Goal: Transaction & Acquisition: Book appointment/travel/reservation

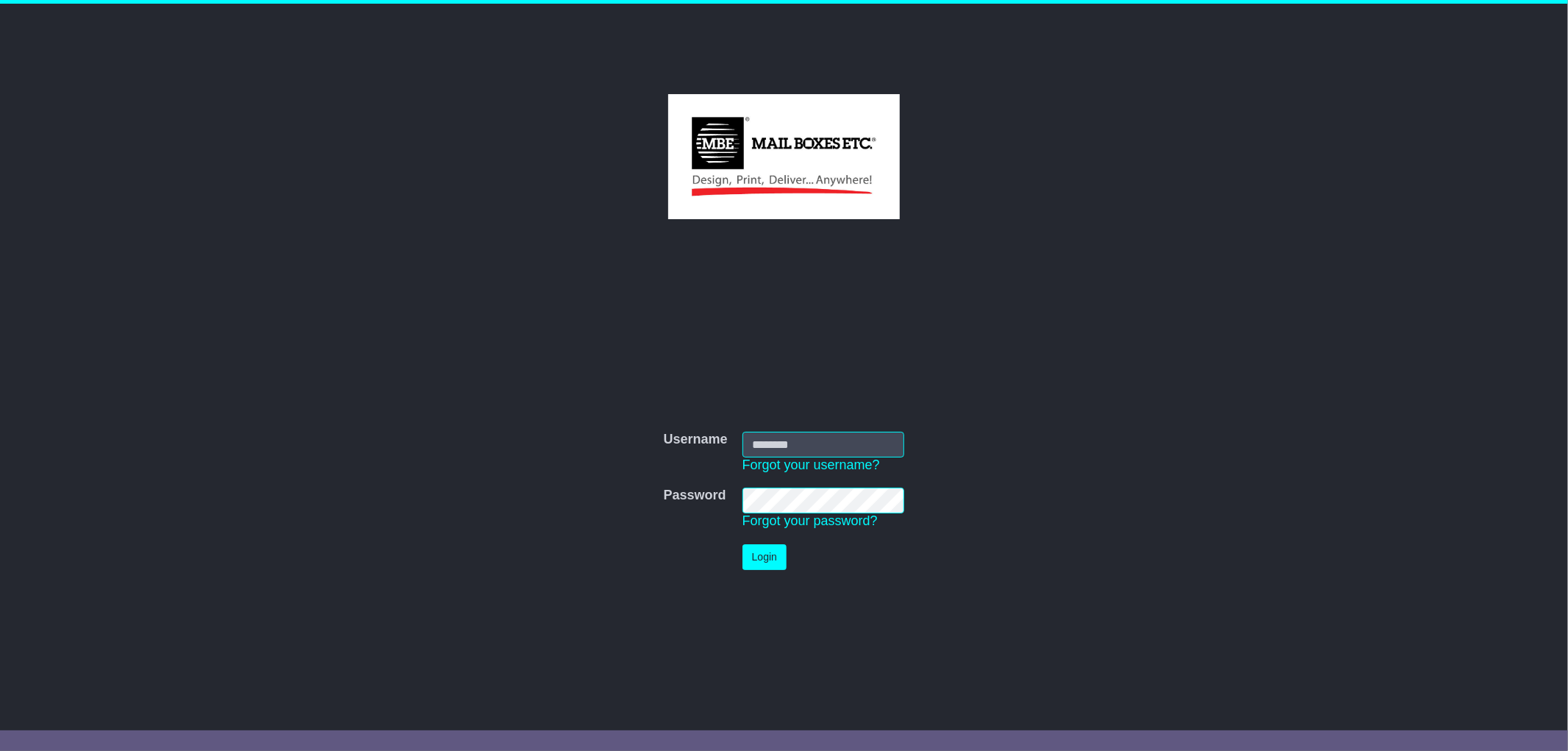
type input "*********"
click at [768, 547] on button "Login" at bounding box center [764, 557] width 44 height 26
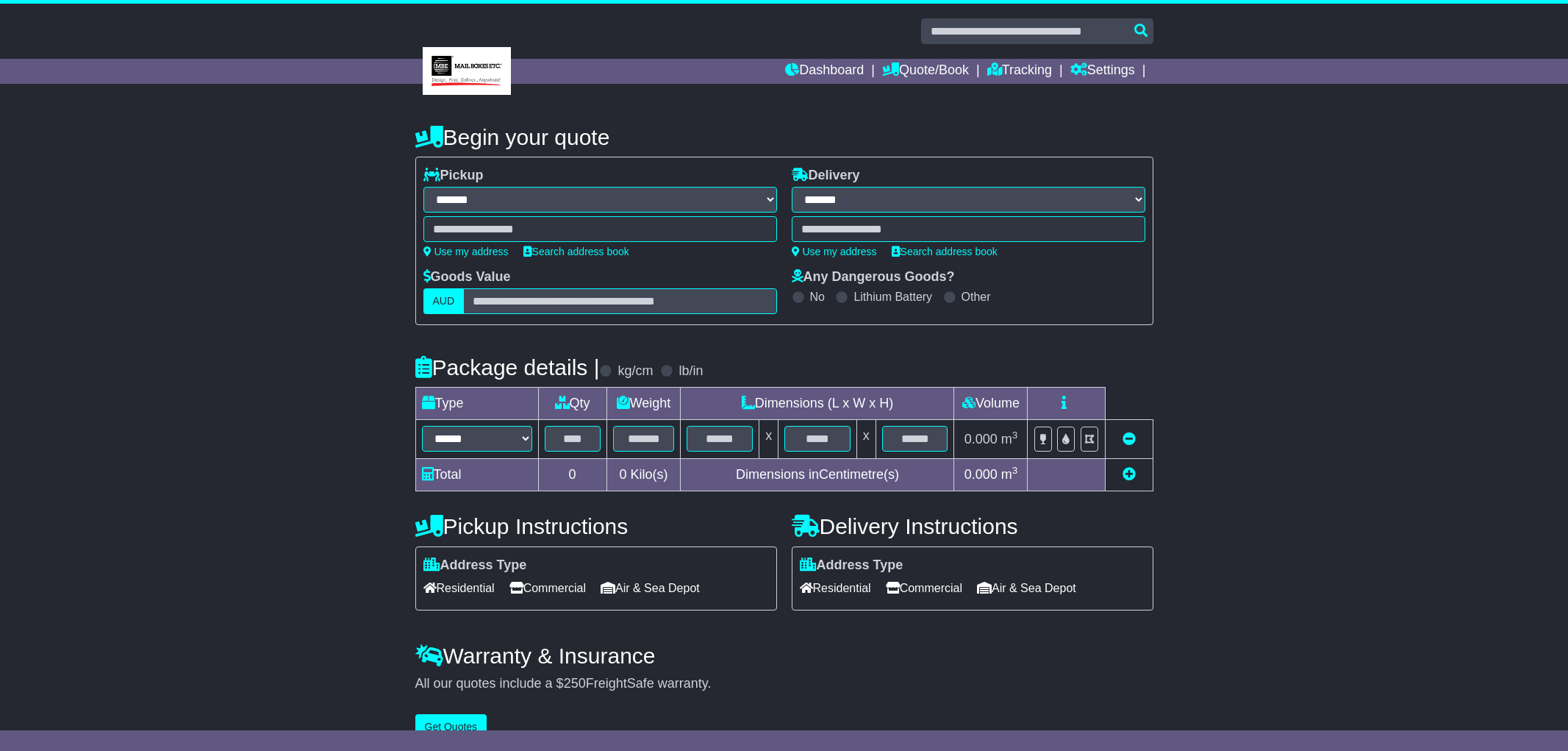
select select "**"
